Goal: Task Accomplishment & Management: Use online tool/utility

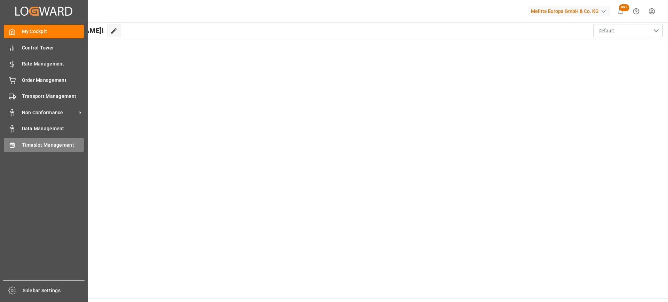
click at [23, 147] on span "Timeslot Management" at bounding box center [53, 144] width 62 height 7
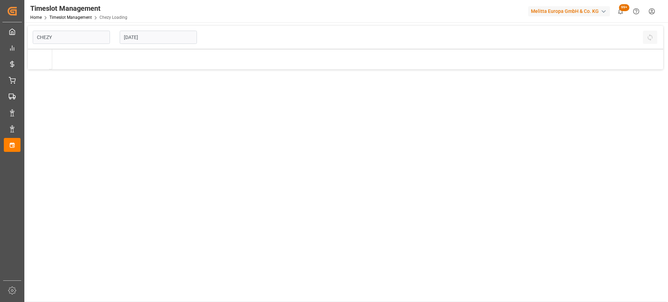
type input "Chezy Loading"
